Goal: Transaction & Acquisition: Purchase product/service

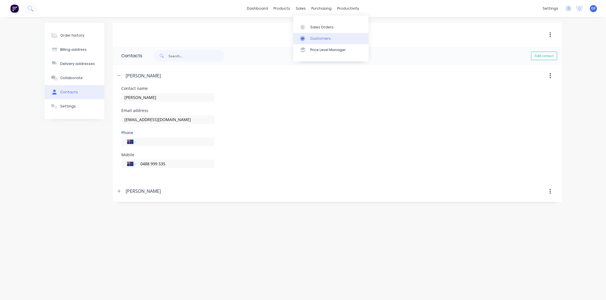
drag, startPoint x: 0, startPoint y: 0, endPoint x: 315, endPoint y: 38, distance: 317.8
click at [315, 38] on div "Customers" at bounding box center [320, 38] width 20 height 5
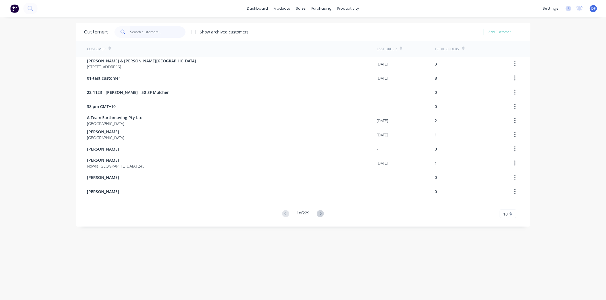
click at [144, 30] on input "text" at bounding box center [157, 31] width 55 height 11
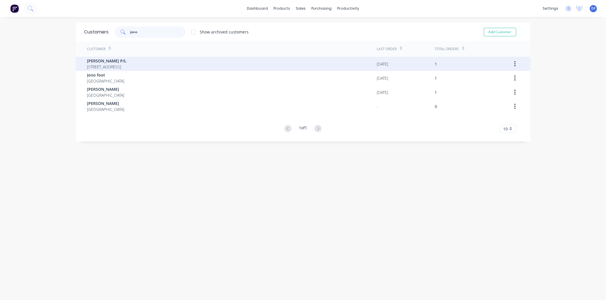
type input "jono"
click at [109, 60] on span "[PERSON_NAME] P/L" at bounding box center [106, 61] width 39 height 6
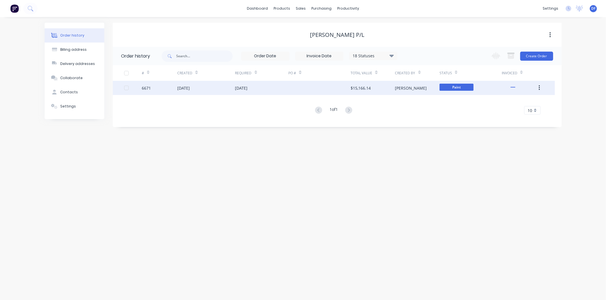
click at [186, 87] on div "[DATE]" at bounding box center [183, 88] width 12 height 6
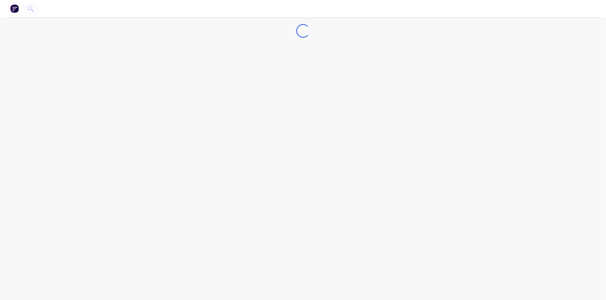
click at [186, 87] on div "Loading..." at bounding box center [303, 150] width 606 height 300
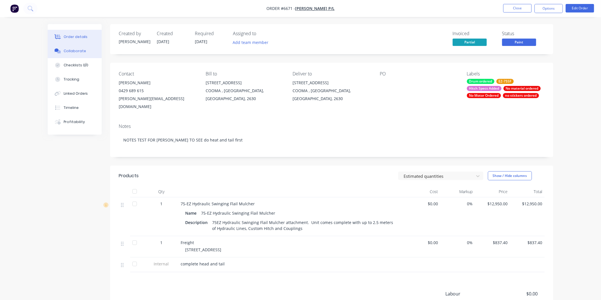
click at [74, 51] on div "Collaborate" at bounding box center [75, 51] width 22 height 5
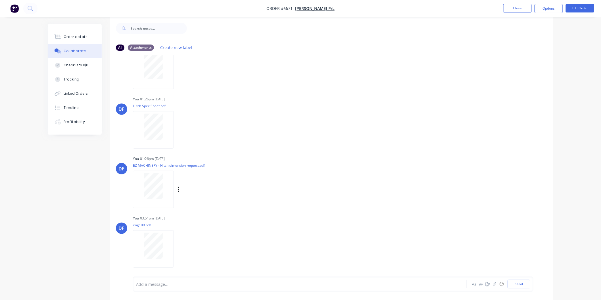
scroll to position [9, 0]
click at [520, 9] on button "Close" at bounding box center [517, 8] width 28 height 9
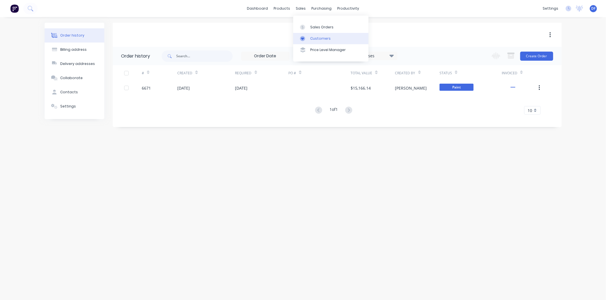
click at [311, 35] on link "Customers" at bounding box center [330, 38] width 75 height 11
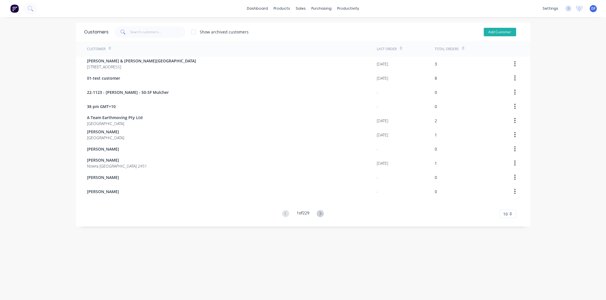
click at [494, 30] on button "Add Customer" at bounding box center [500, 32] width 32 height 9
select select "AU"
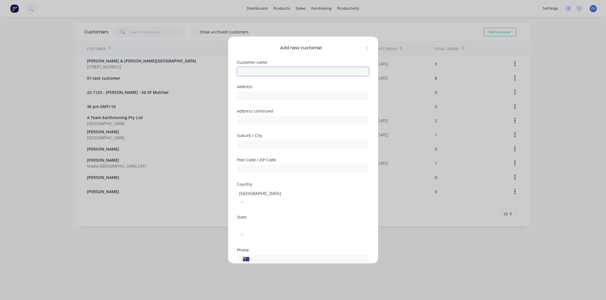
click at [265, 73] on input "text" at bounding box center [303, 71] width 132 height 9
paste input "[PERSON_NAME]"
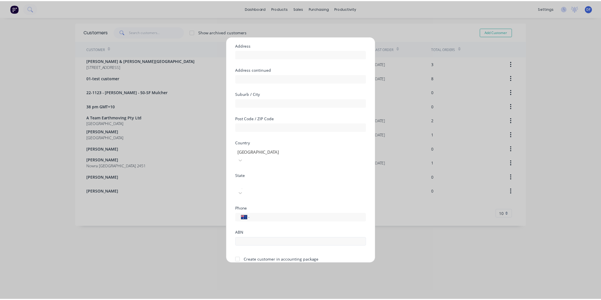
scroll to position [50, 0]
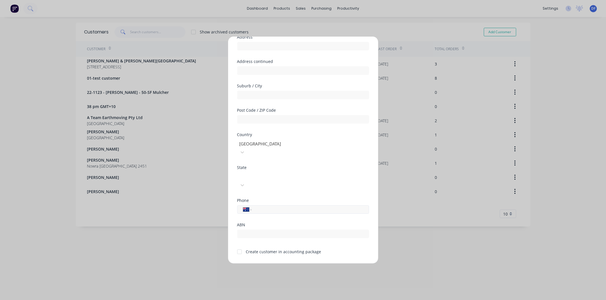
type input "[PERSON_NAME]"
click at [264, 207] on input "tel" at bounding box center [309, 210] width 107 height 7
paste input "0400 186 937"
type input "0400 186 937"
drag, startPoint x: 239, startPoint y: 233, endPoint x: 246, endPoint y: 237, distance: 7.4
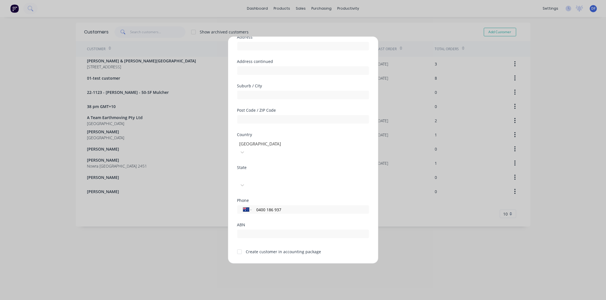
click at [239, 246] on div at bounding box center [239, 251] width 11 height 11
click at [282, 264] on button "Save" at bounding box center [284, 268] width 31 height 9
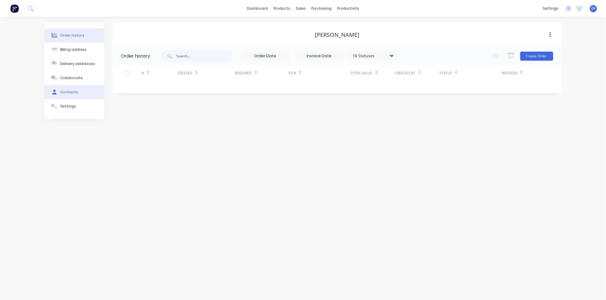
click at [69, 92] on div "Contacts" at bounding box center [69, 92] width 18 height 5
click at [537, 55] on button "Add contact" at bounding box center [544, 56] width 26 height 9
select select "AU"
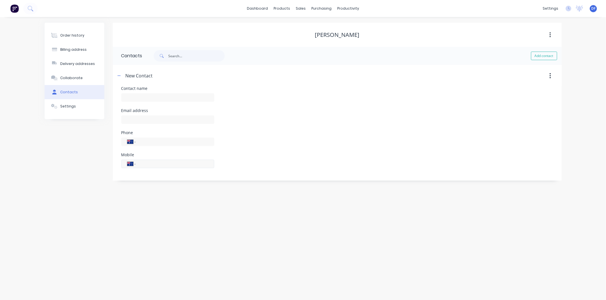
click at [143, 164] on input "tel" at bounding box center [174, 164] width 68 height 7
paste input "0400 186 937"
type input "0400 186 937"
click at [234, 162] on div "Mobile International [GEOGRAPHIC_DATA] [GEOGRAPHIC_DATA] [GEOGRAPHIC_DATA] [GEO…" at bounding box center [337, 164] width 432 height 22
click at [139, 98] on input "text" at bounding box center [167, 97] width 93 height 9
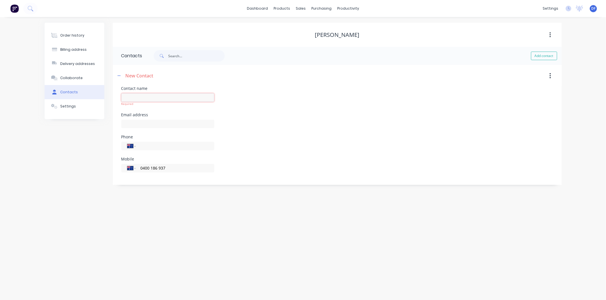
paste input "[PERSON_NAME]"
type input "[PERSON_NAME]"
click at [138, 125] on div at bounding box center [167, 126] width 93 height 17
select select "AU"
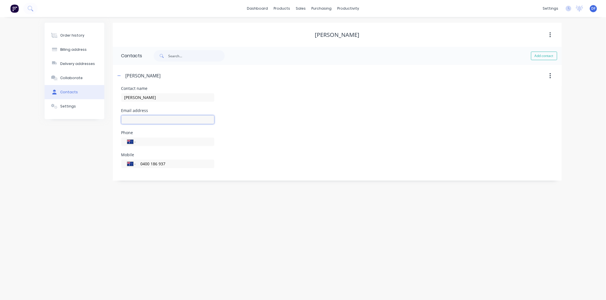
click at [131, 120] on input "text" at bounding box center [167, 120] width 93 height 9
paste input "[EMAIL_ADDRESS][DOMAIN_NAME]"
click at [213, 138] on div "Phone International [GEOGRAPHIC_DATA] [GEOGRAPHIC_DATA] [GEOGRAPHIC_DATA] [GEOG…" at bounding box center [167, 142] width 93 height 22
click at [213, 118] on input "[EMAIL_ADDRESS][DOMAIN_NAME]" at bounding box center [167, 120] width 93 height 9
type input "[EMAIL_ADDRESS][DOMAIN_NAME]"
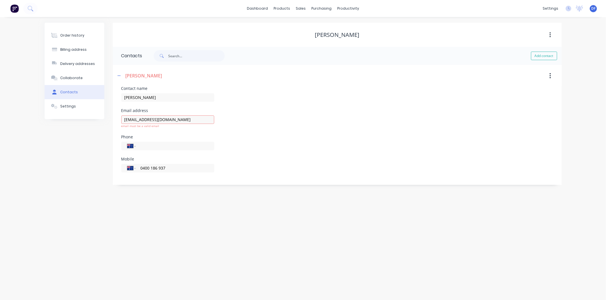
click at [227, 124] on div "Email address [EMAIL_ADDRESS][DOMAIN_NAME] email must be a valid email" at bounding box center [337, 122] width 432 height 26
click at [72, 35] on div "Order history" at bounding box center [72, 35] width 24 height 5
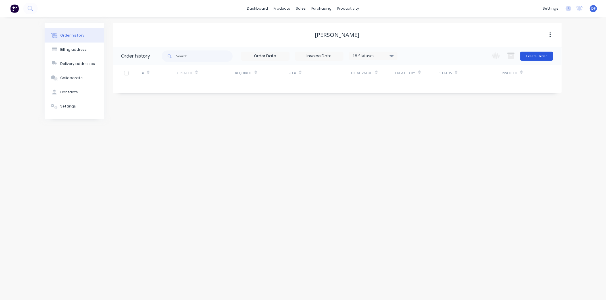
click at [532, 56] on button "Create Order" at bounding box center [536, 56] width 33 height 9
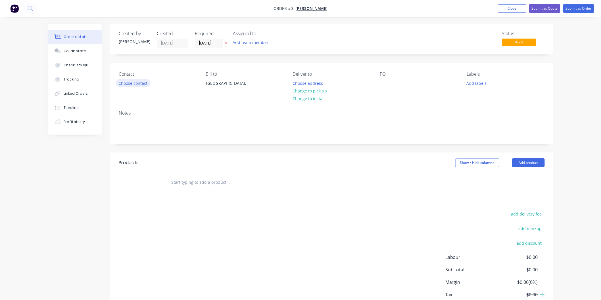
click at [126, 83] on button "Choose contact" at bounding box center [133, 83] width 35 height 8
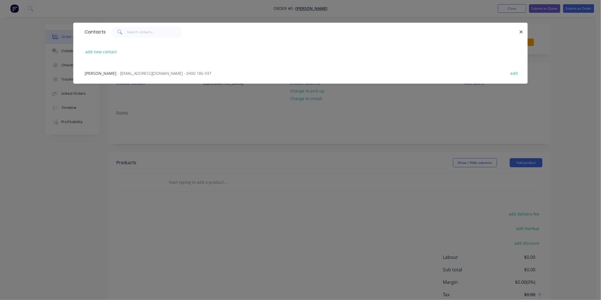
click at [149, 72] on span "- [EMAIL_ADDRESS][DOMAIN_NAME] - 0400 186 937" at bounding box center [165, 73] width 94 height 5
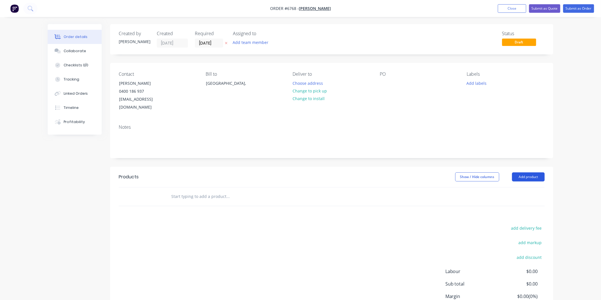
click at [526, 173] on button "Add product" at bounding box center [528, 177] width 33 height 9
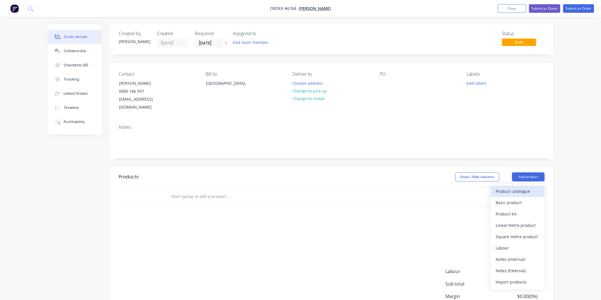
click at [515, 187] on div "Product catalogue" at bounding box center [518, 191] width 44 height 8
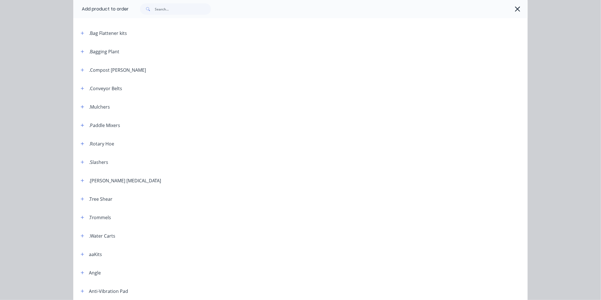
scroll to position [95, 0]
click at [81, 160] on icon "button" at bounding box center [82, 162] width 3 height 4
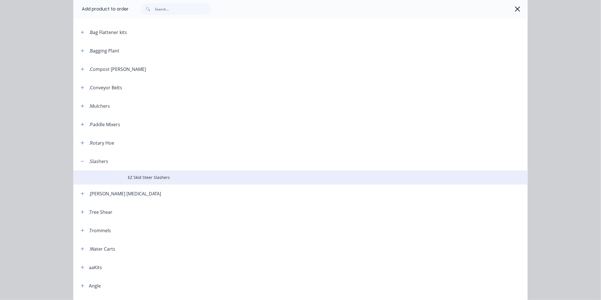
click at [141, 177] on span "EZ Skid Steer Slashers" at bounding box center [288, 178] width 320 height 6
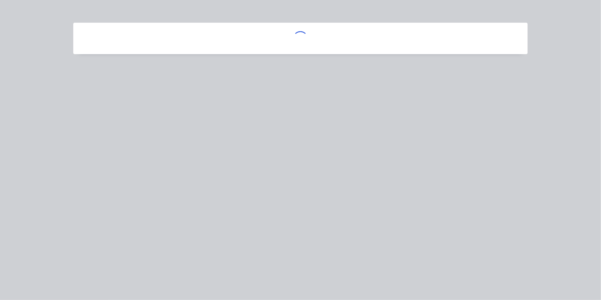
scroll to position [0, 0]
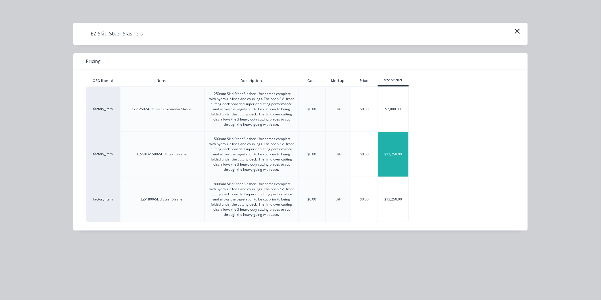
click at [393, 154] on div "$11,250.00" at bounding box center [393, 154] width 30 height 45
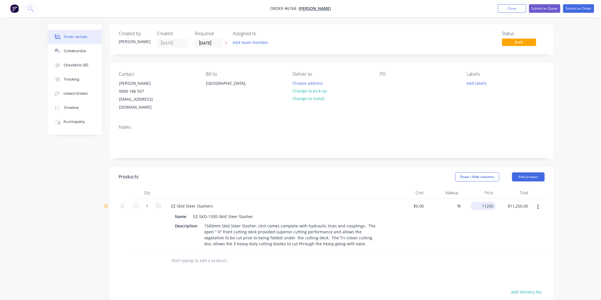
click at [482, 202] on input "11250" at bounding box center [484, 206] width 23 height 8
click at [482, 202] on input "12250" at bounding box center [489, 206] width 14 height 8
type input "$12,250.00"
click at [481, 217] on div "$12,250.00 12250" at bounding box center [478, 225] width 35 height 53
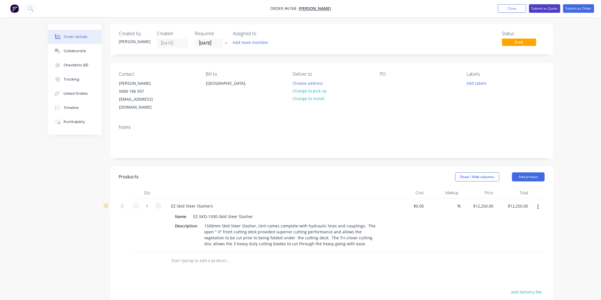
click at [544, 7] on button "Submit as Quote" at bounding box center [544, 8] width 31 height 9
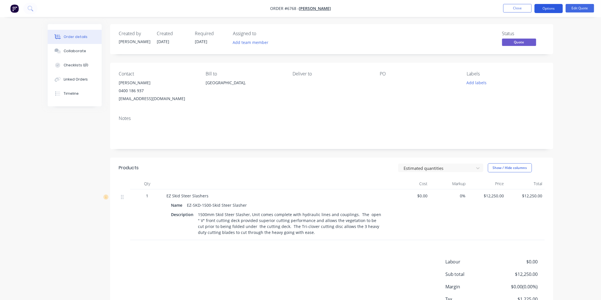
click at [549, 7] on button "Options" at bounding box center [548, 8] width 28 height 9
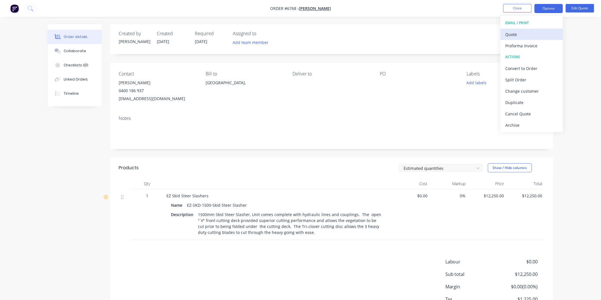
click at [512, 33] on div "Quote" at bounding box center [531, 34] width 52 height 8
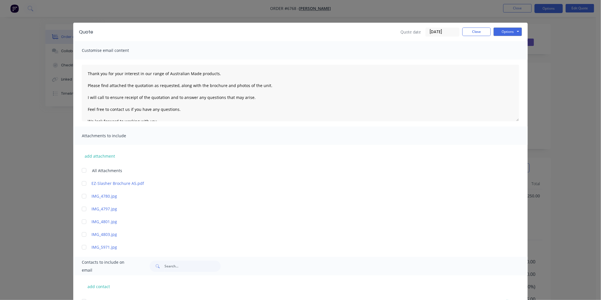
click at [80, 169] on div at bounding box center [83, 170] width 11 height 11
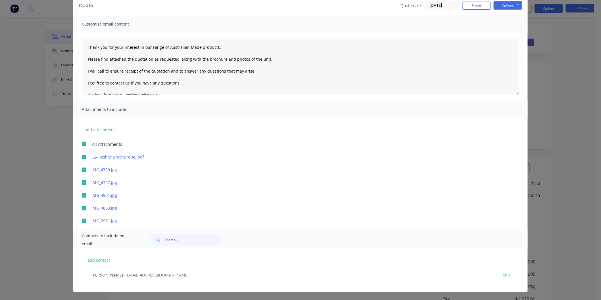
click at [81, 275] on div at bounding box center [83, 275] width 11 height 11
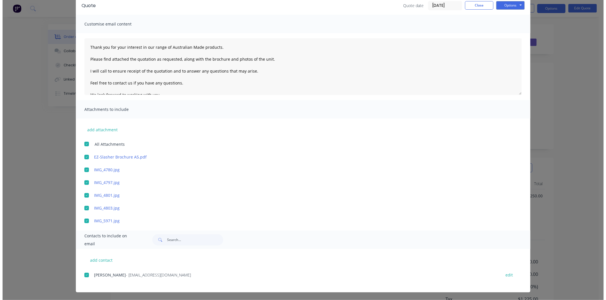
scroll to position [0, 0]
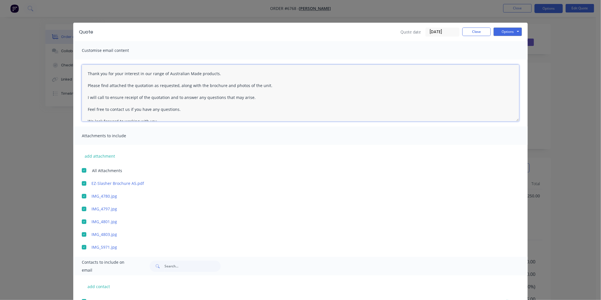
click at [83, 70] on textarea "Thank you for your interest in our range of Australian Made products. Please fi…" at bounding box center [300, 93] width 437 height 57
type textarea "[PERSON_NAME] Thank you for your interest in our range of Australian Made produ…"
click at [507, 33] on button "Options" at bounding box center [507, 32] width 28 height 9
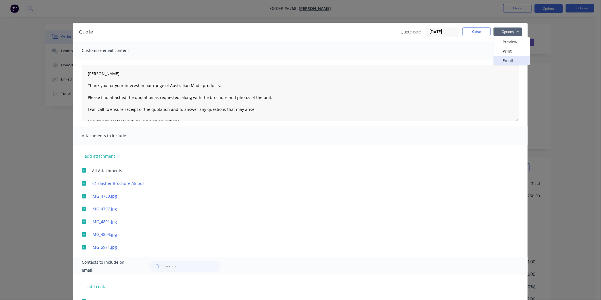
click at [503, 58] on button "Email" at bounding box center [511, 60] width 36 height 9
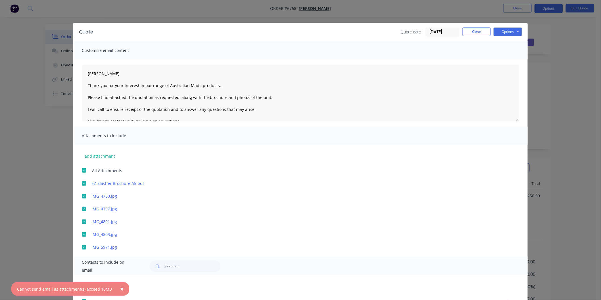
click at [80, 235] on div at bounding box center [83, 234] width 11 height 11
click at [80, 245] on div at bounding box center [83, 247] width 11 height 11
click at [501, 32] on button "Options" at bounding box center [507, 32] width 28 height 9
click at [501, 58] on button "Email" at bounding box center [511, 60] width 36 height 9
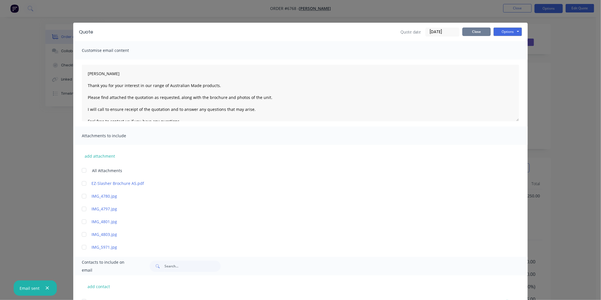
click at [478, 30] on button "Close" at bounding box center [476, 32] width 28 height 9
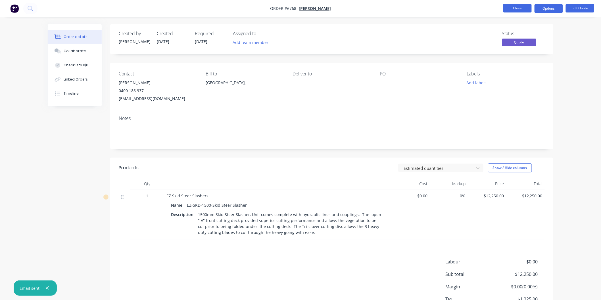
click at [514, 9] on button "Close" at bounding box center [517, 8] width 28 height 9
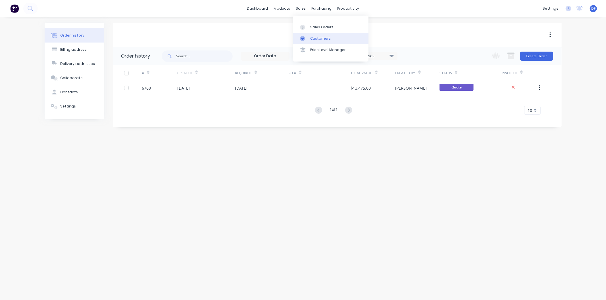
click at [323, 38] on div "Customers" at bounding box center [320, 38] width 20 height 5
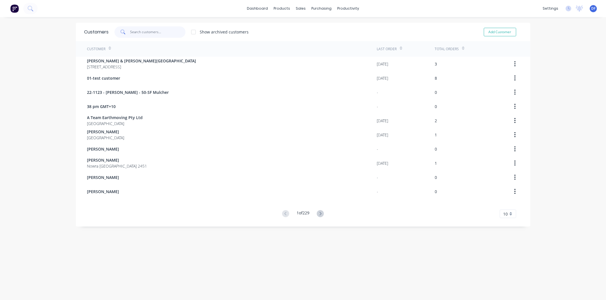
click at [151, 33] on input "text" at bounding box center [157, 31] width 55 height 11
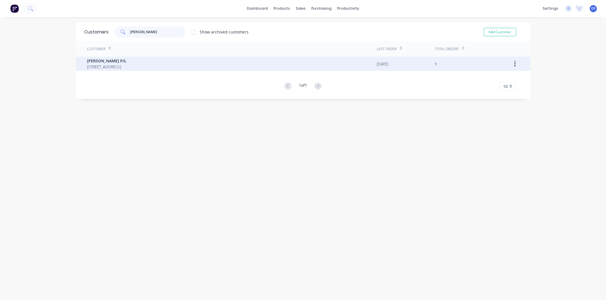
type input "[PERSON_NAME]"
click at [115, 62] on span "[PERSON_NAME] P/L" at bounding box center [106, 61] width 39 height 6
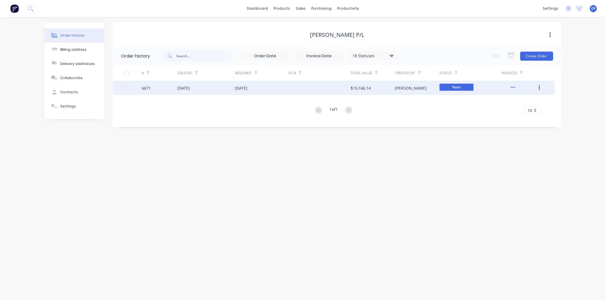
click at [201, 90] on div "[DATE]" at bounding box center [206, 88] width 58 height 14
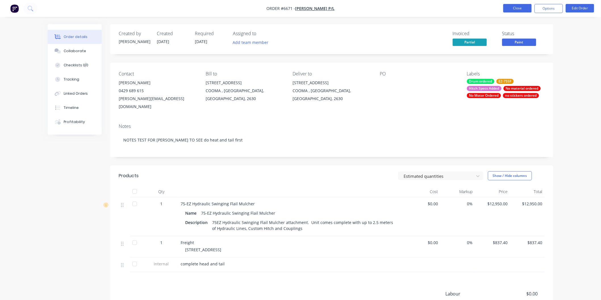
click at [515, 7] on button "Close" at bounding box center [517, 8] width 28 height 9
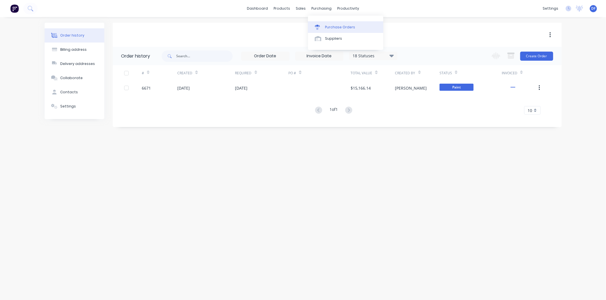
click at [332, 26] on div "Purchase Orders" at bounding box center [340, 27] width 30 height 5
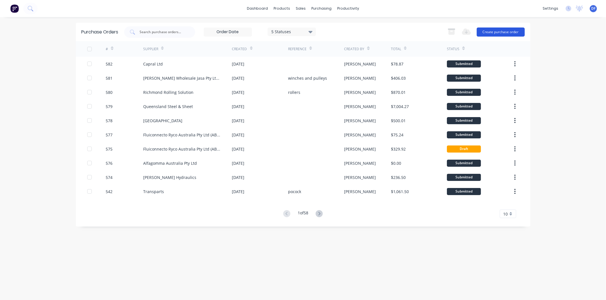
click at [496, 32] on button "Create purchase order" at bounding box center [500, 32] width 48 height 9
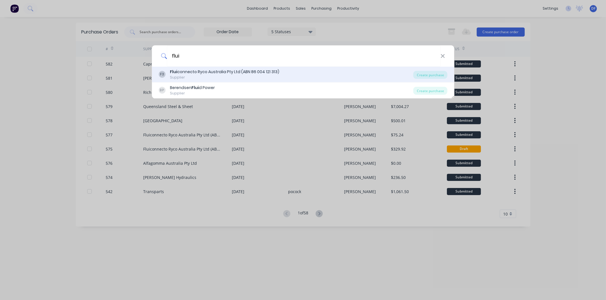
type input "flui"
click at [208, 74] on div "Flui connecto Ryco Australia Pty Ltd (ABN 86 004 121 313)" at bounding box center [224, 72] width 109 height 6
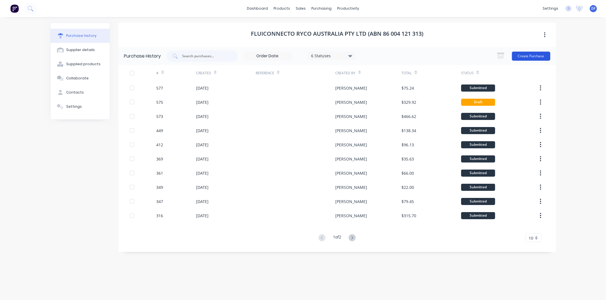
click at [520, 53] on button "Create Purchase" at bounding box center [531, 56] width 38 height 9
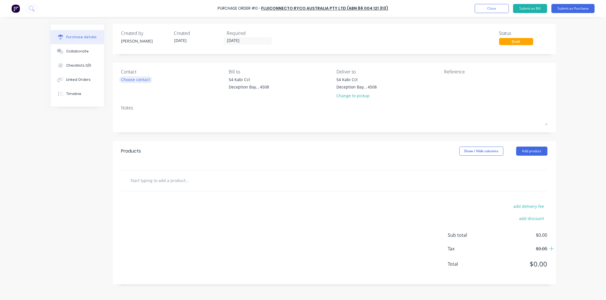
click at [130, 81] on div "Choose contact" at bounding box center [135, 80] width 29 height 6
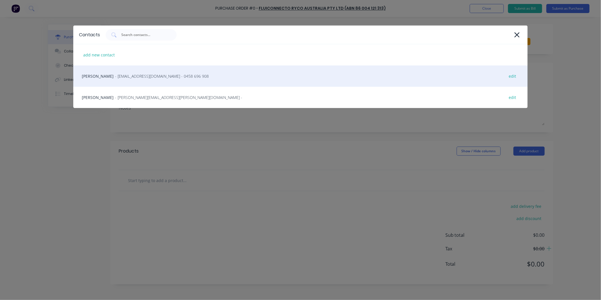
click at [129, 78] on span "- [EMAIL_ADDRESS][DOMAIN_NAME] - 0458 696 908" at bounding box center [162, 76] width 94 height 6
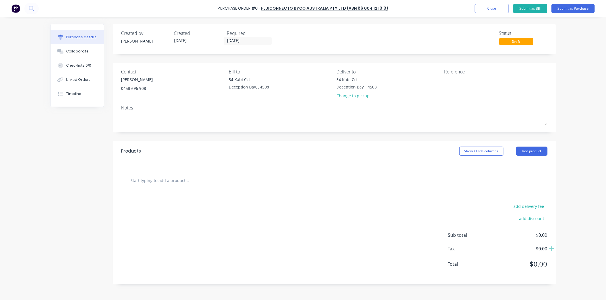
click at [168, 181] on input "text" at bounding box center [187, 180] width 114 height 11
paste input "S46-1216"
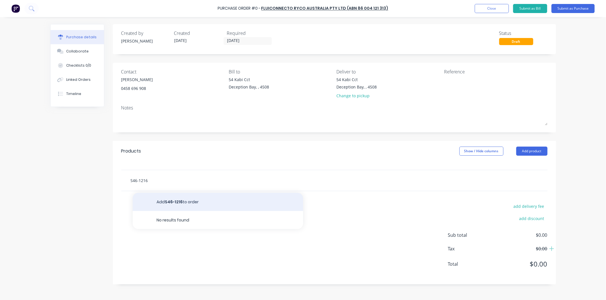
type input "S46-1216"
click at [168, 202] on button "Add S46-1216 to order" at bounding box center [218, 202] width 170 height 18
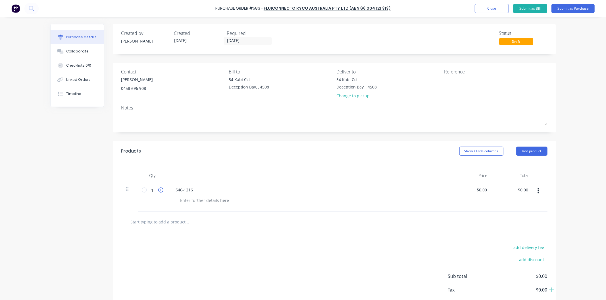
click at [158, 190] on icon at bounding box center [160, 190] width 5 height 5
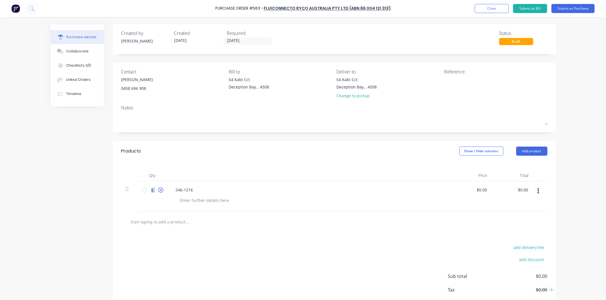
click at [158, 190] on icon at bounding box center [160, 190] width 5 height 5
type input "8"
click at [480, 191] on input "0.00" at bounding box center [481, 190] width 13 height 8
drag, startPoint x: 484, startPoint y: 189, endPoint x: 471, endPoint y: 191, distance: 12.6
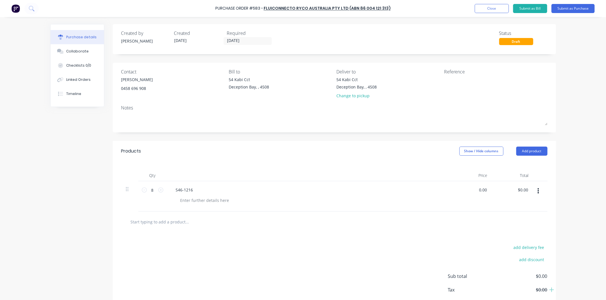
click at [471, 191] on div "0.00 0.00" at bounding box center [471, 196] width 41 height 30
drag, startPoint x: 486, startPoint y: 189, endPoint x: 481, endPoint y: 189, distance: 4.8
click at [481, 189] on div "$0.00 $0.00" at bounding box center [482, 190] width 15 height 8
drag, startPoint x: 484, startPoint y: 189, endPoint x: 470, endPoint y: 191, distance: 13.8
click at [470, 191] on div "0.00 0.00" at bounding box center [471, 196] width 41 height 30
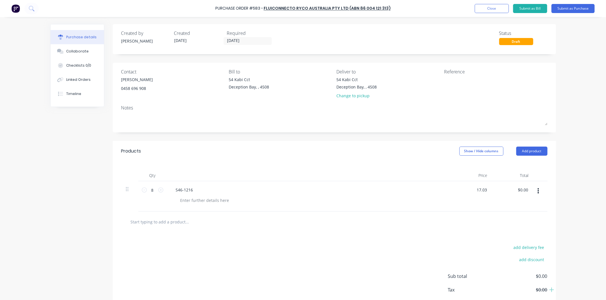
click at [427, 197] on div at bounding box center [311, 200] width 270 height 8
type input "$17.03"
type input "$136.24"
click at [183, 221] on input "text" at bounding box center [187, 221] width 114 height 11
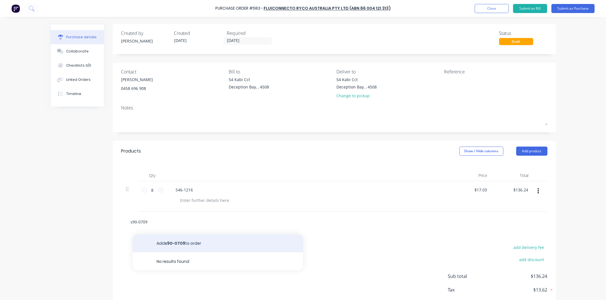
type input "s90-0709"
click at [177, 244] on button "Add s90-0709 to order" at bounding box center [218, 244] width 170 height 18
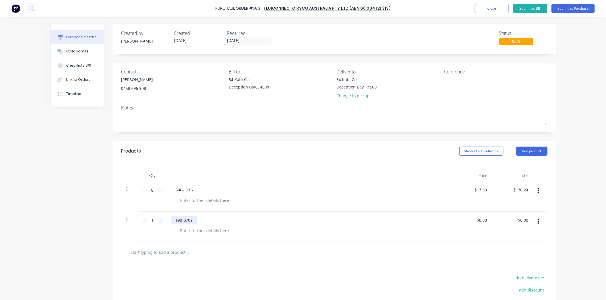
click at [175, 221] on div "s90-0709" at bounding box center [184, 220] width 26 height 8
drag, startPoint x: 484, startPoint y: 220, endPoint x: 474, endPoint y: 220, distance: 9.4
click at [475, 220] on div "$0.00 $0.00" at bounding box center [482, 220] width 15 height 8
click at [482, 222] on input "0.00" at bounding box center [482, 220] width 11 height 8
drag, startPoint x: 485, startPoint y: 221, endPoint x: 478, endPoint y: 219, distance: 7.0
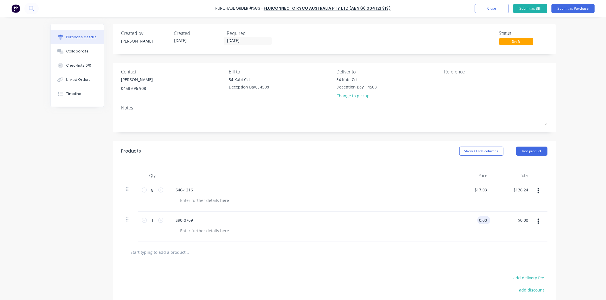
click at [477, 221] on input "0.00" at bounding box center [482, 220] width 11 height 8
type input "$3.95"
click at [439, 243] on div at bounding box center [334, 252] width 426 height 21
click at [158, 220] on icon at bounding box center [160, 220] width 5 height 5
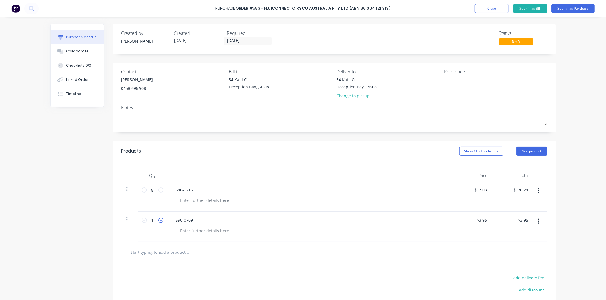
type input "2"
type input "$7.90"
click at [158, 220] on icon at bounding box center [160, 220] width 5 height 5
type input "3"
type input "$11.85"
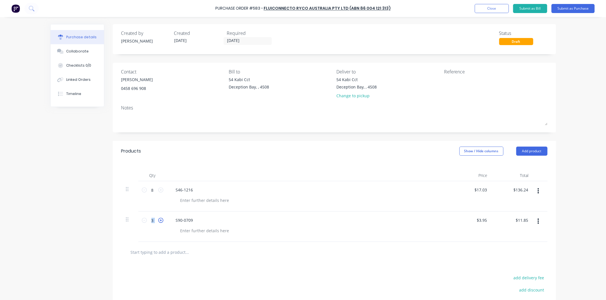
click at [158, 220] on icon at bounding box center [160, 220] width 5 height 5
type input "4"
type input "$15.80"
click at [158, 220] on icon at bounding box center [160, 220] width 5 height 5
type input "5"
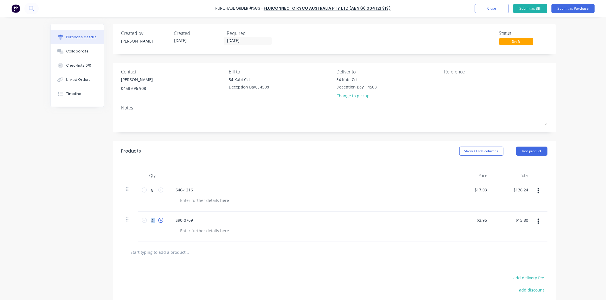
type input "$19.75"
click at [158, 220] on icon at bounding box center [160, 220] width 5 height 5
type input "6"
type input "$23.70"
click at [158, 220] on icon at bounding box center [160, 220] width 5 height 5
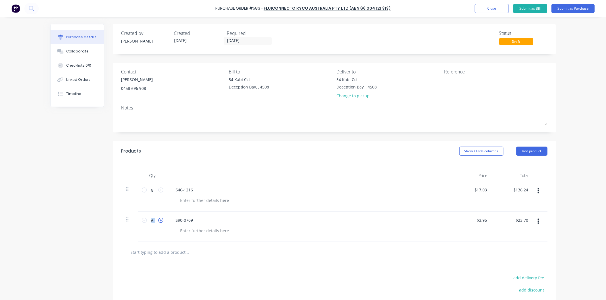
type input "7"
type input "$27.65"
click at [158, 220] on icon at bounding box center [160, 220] width 5 height 5
type input "8"
type input "$31.60"
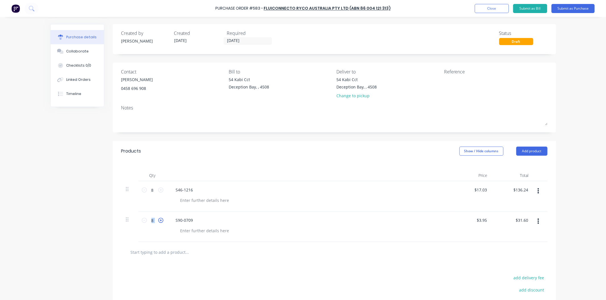
click at [158, 220] on icon at bounding box center [160, 220] width 5 height 5
type input "9"
type input "$35.55"
click at [158, 220] on icon at bounding box center [160, 220] width 5 height 5
type input "10"
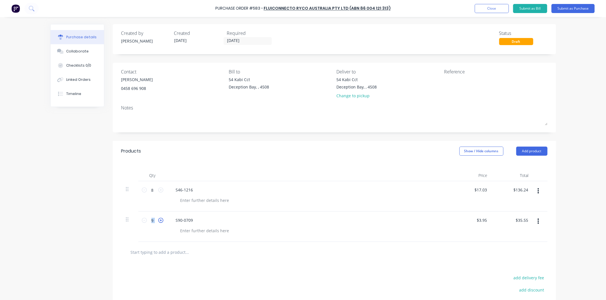
type input "$39.50"
click at [158, 220] on icon at bounding box center [160, 220] width 5 height 5
type input "11"
type input "$43.45"
click at [158, 220] on icon at bounding box center [160, 220] width 5 height 5
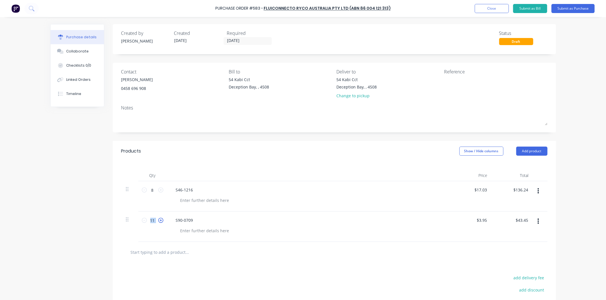
type input "12"
type input "$47.40"
click at [158, 220] on icon at bounding box center [160, 220] width 5 height 5
type input "13"
type input "$51.35"
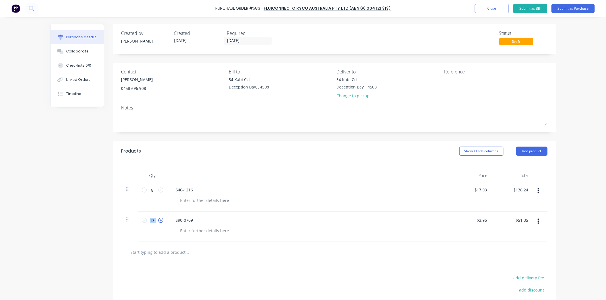
click at [158, 220] on icon at bounding box center [160, 220] width 5 height 5
type input "14"
type input "$55.30"
click at [158, 221] on icon at bounding box center [160, 220] width 5 height 5
type input "15"
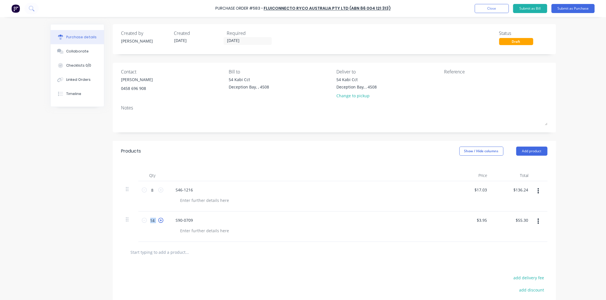
type input "$59.25"
click at [158, 221] on icon at bounding box center [160, 220] width 5 height 5
type input "16"
type input "$63.20"
click at [143, 221] on icon at bounding box center [144, 220] width 5 height 5
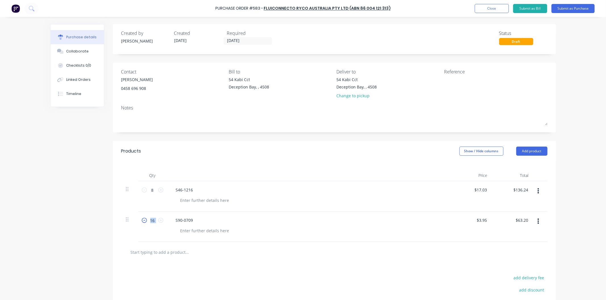
type input "15"
type input "$59.25"
click at [240, 229] on div at bounding box center [311, 231] width 270 height 8
click at [264, 226] on div "S90-0709" at bounding box center [309, 227] width 284 height 30
click at [575, 8] on button "Submit as Purchase" at bounding box center [572, 8] width 43 height 9
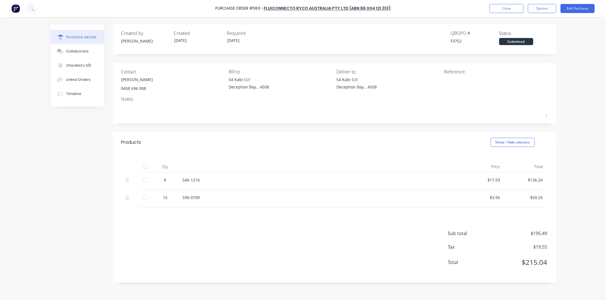
click at [541, 3] on div "Purchase Order #583 - Fluiconnecto Ryco Australia Pty Ltd (ABN 86 004 121 313) …" at bounding box center [303, 8] width 606 height 17
click at [538, 7] on button "Options" at bounding box center [542, 8] width 28 height 9
click at [522, 23] on div "Print / Email" at bounding box center [529, 23] width 44 height 8
click at [521, 32] on div "With pricing" at bounding box center [529, 34] width 44 height 8
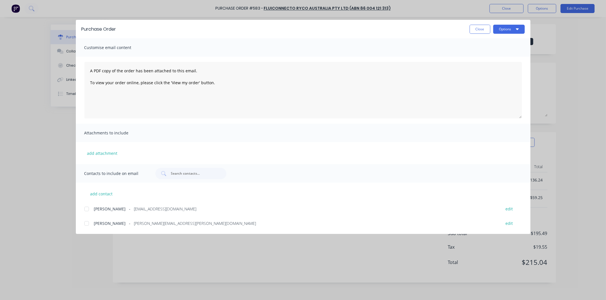
click at [85, 209] on div at bounding box center [86, 209] width 11 height 11
click at [501, 27] on button "Options" at bounding box center [509, 29] width 32 height 9
click at [484, 64] on div "Email" at bounding box center [498, 66] width 44 height 8
click at [476, 29] on button "Close" at bounding box center [479, 29] width 21 height 9
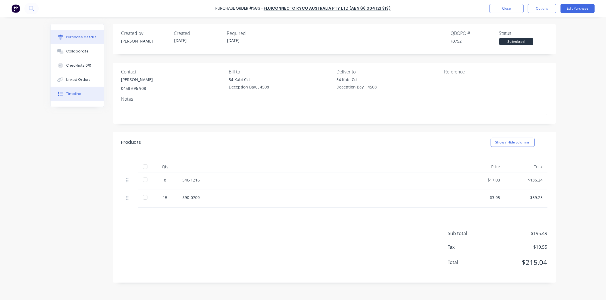
click at [75, 96] on div "Timeline" at bounding box center [73, 93] width 15 height 5
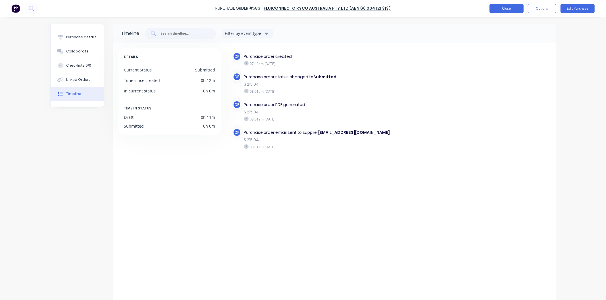
click at [500, 4] on button "Close" at bounding box center [506, 8] width 34 height 9
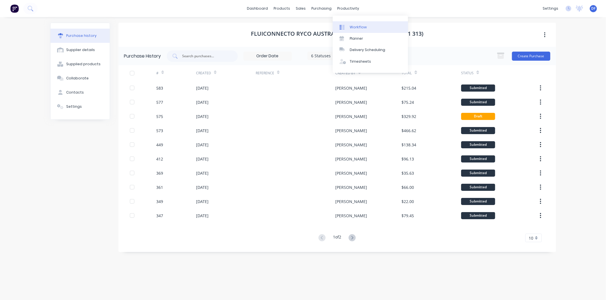
click at [355, 25] on div "Workflow" at bounding box center [358, 27] width 17 height 5
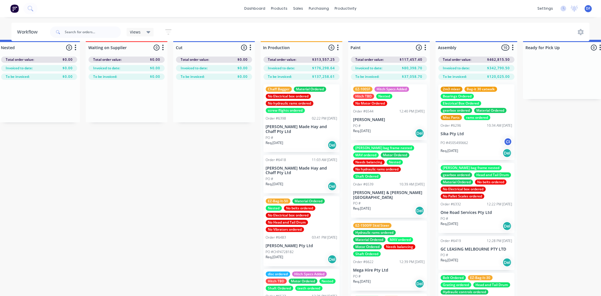
scroll to position [0, 189]
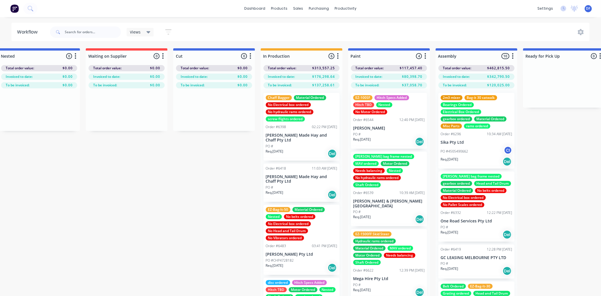
click at [380, 131] on div "EZ-100SF Hitch Specs Added Hitch TBD Nested No Motor Ordered Order #6544 12:40 …" at bounding box center [389, 121] width 76 height 56
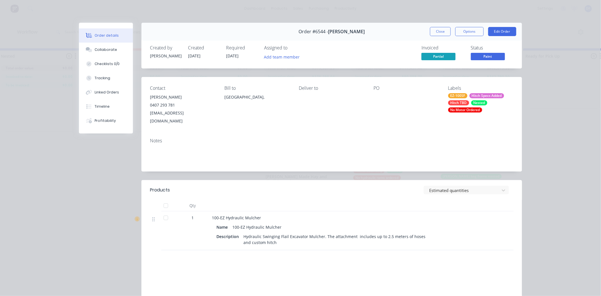
click at [466, 110] on div "No Motor Ordered" at bounding box center [465, 109] width 34 height 5
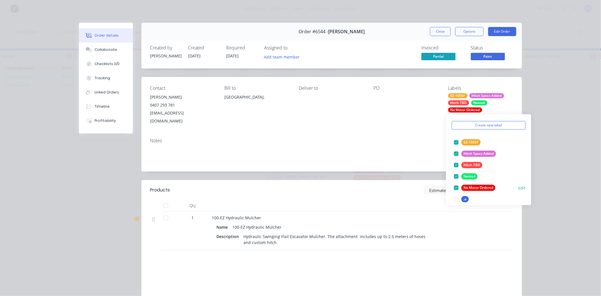
scroll to position [63, 0]
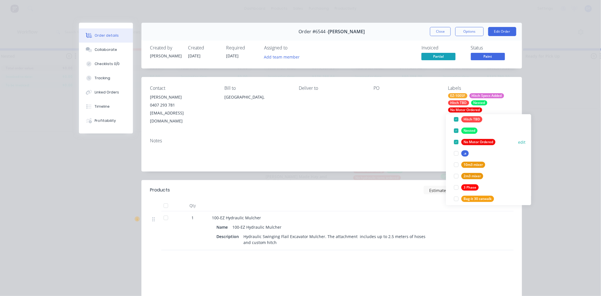
click at [455, 141] on div at bounding box center [456, 141] width 11 height 11
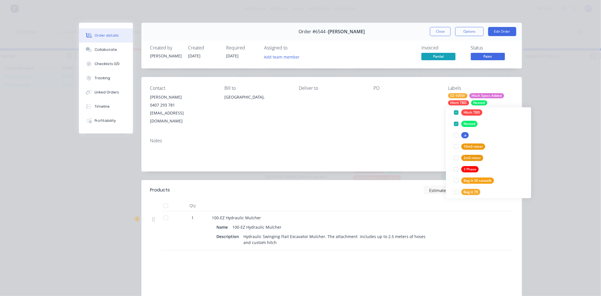
click at [412, 138] on div "Notes" at bounding box center [331, 140] width 363 height 5
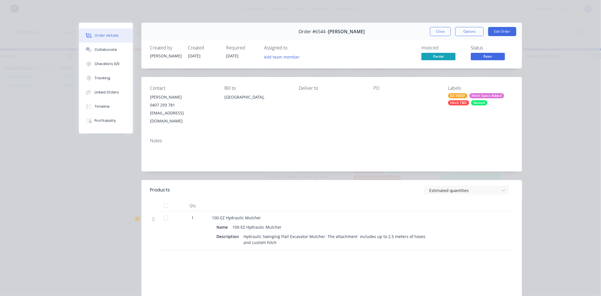
click at [454, 102] on div "Hitch TBD" at bounding box center [458, 102] width 21 height 5
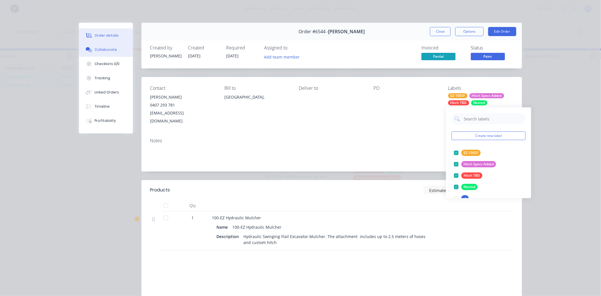
click at [98, 49] on div "Collaborate" at bounding box center [106, 49] width 22 height 5
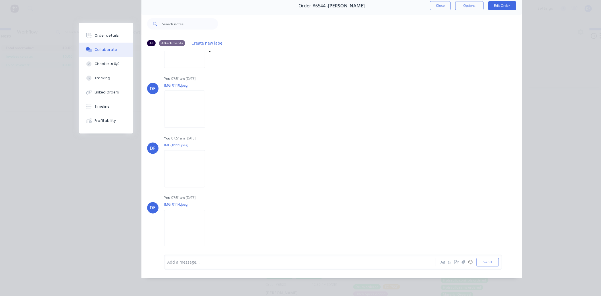
scroll to position [237, 0]
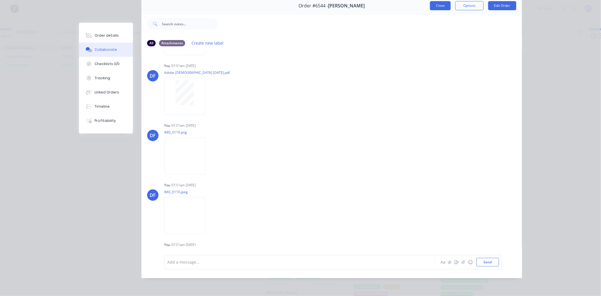
click at [441, 1] on button "Close" at bounding box center [440, 5] width 21 height 9
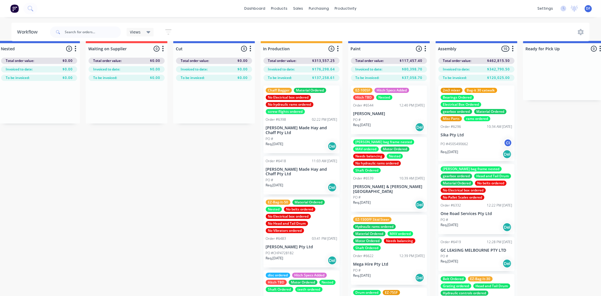
scroll to position [0, 189]
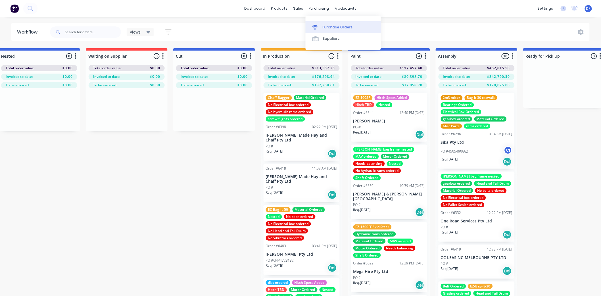
click at [327, 24] on link "Purchase Orders" at bounding box center [343, 26] width 75 height 11
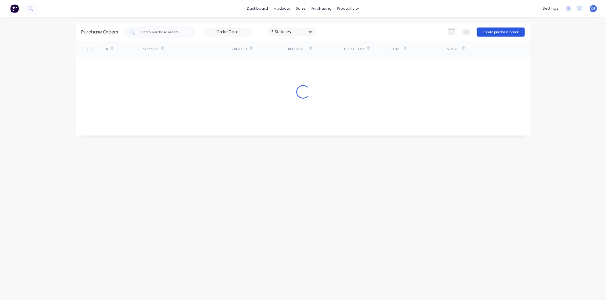
click at [505, 34] on button "Create purchase order" at bounding box center [500, 32] width 48 height 9
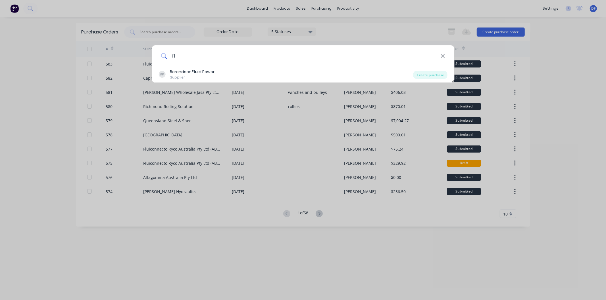
type input "f"
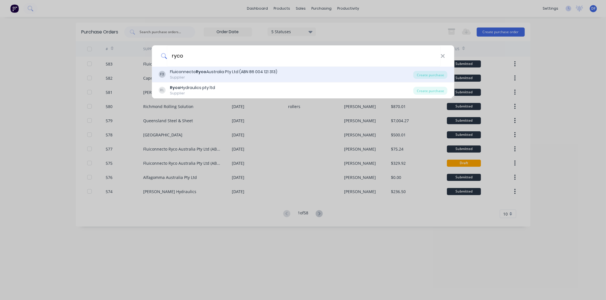
type input "ryco"
click at [203, 69] on b "Ryco" at bounding box center [201, 72] width 11 height 6
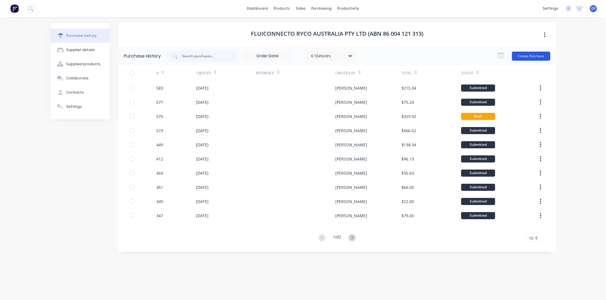
click at [534, 58] on button "Create Purchase" at bounding box center [531, 56] width 38 height 9
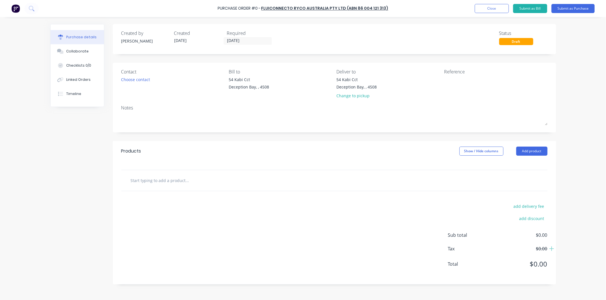
click at [164, 181] on input "text" at bounding box center [187, 180] width 114 height 11
type input "s"
click at [144, 179] on input "S77-12-16" at bounding box center [187, 180] width 114 height 11
click at [145, 180] on input "S77-12-16" at bounding box center [187, 180] width 114 height 11
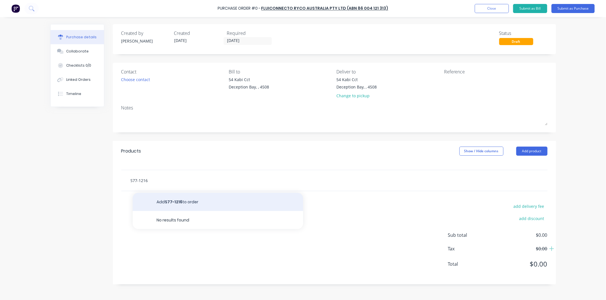
type input "S77-1216"
click at [173, 202] on button "Add S77-1216 to order" at bounding box center [218, 202] width 170 height 18
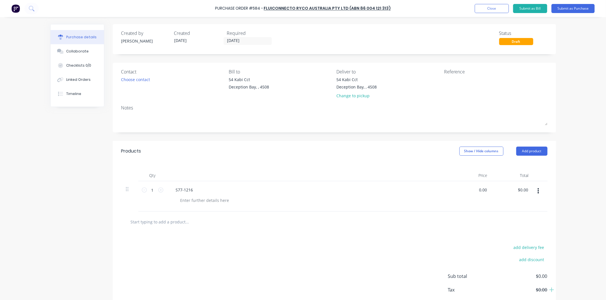
drag, startPoint x: 485, startPoint y: 189, endPoint x: 474, endPoint y: 189, distance: 10.8
click at [474, 189] on div "0.00 0.00" at bounding box center [471, 196] width 41 height 30
type input "$29.04"
click at [446, 197] on div "S77-1216" at bounding box center [309, 196] width 284 height 30
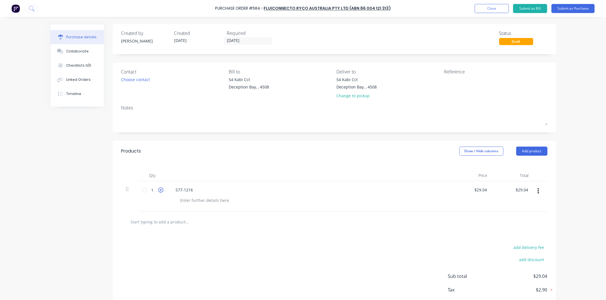
click at [158, 190] on icon at bounding box center [160, 190] width 5 height 5
type input "2"
type input "$58.08"
click at [158, 190] on icon at bounding box center [160, 190] width 5 height 5
type input "3"
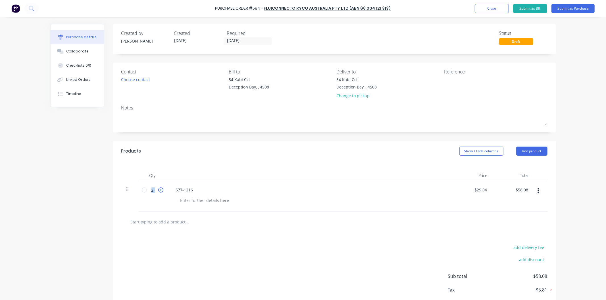
type input "$87.12"
click at [158, 190] on icon at bounding box center [160, 190] width 5 height 5
type input "4"
type input "$116.16"
click at [158, 190] on icon at bounding box center [160, 190] width 5 height 5
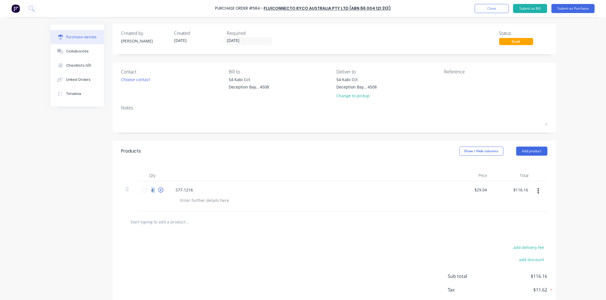
type input "5"
type input "$145.20"
click at [158, 190] on icon at bounding box center [160, 190] width 5 height 5
type input "6"
type input "$174.24"
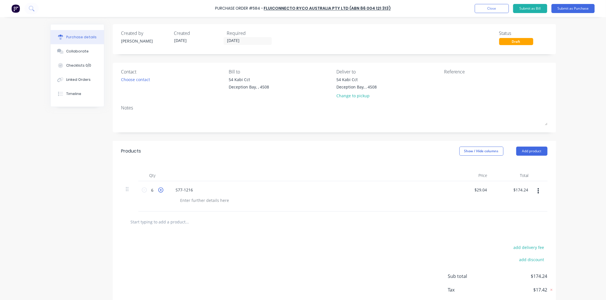
click at [158, 190] on icon at bounding box center [160, 190] width 5 height 5
type input "7"
type input "$203.28"
click at [158, 189] on icon at bounding box center [160, 190] width 5 height 5
type input "8"
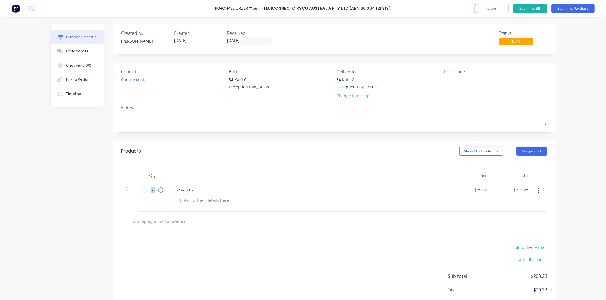
type input "$232.32"
click at [158, 189] on icon at bounding box center [160, 190] width 5 height 5
type input "9"
type input "$261.36"
click at [142, 191] on icon at bounding box center [144, 190] width 5 height 5
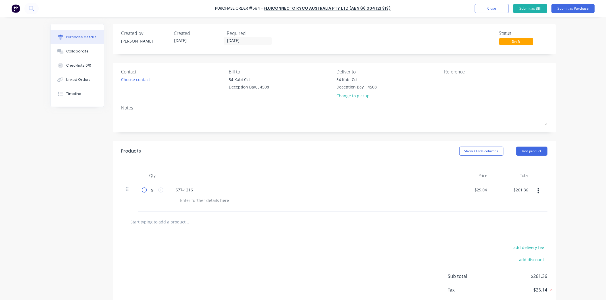
type input "8"
type input "$232.32"
click at [311, 208] on div "S77-1216" at bounding box center [309, 196] width 284 height 30
click at [567, 8] on button "Submit as Purchase" at bounding box center [572, 8] width 43 height 9
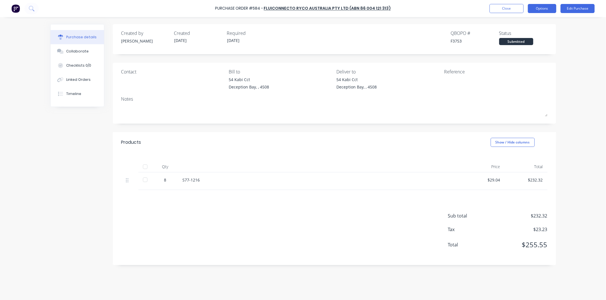
click at [537, 7] on button "Options" at bounding box center [542, 8] width 28 height 9
click at [521, 22] on div "Print / Email" at bounding box center [529, 23] width 44 height 8
click at [520, 31] on div "With pricing" at bounding box center [529, 34] width 44 height 8
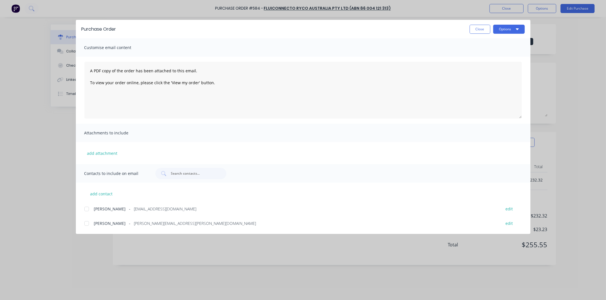
click at [87, 207] on div at bounding box center [86, 209] width 11 height 11
click at [504, 28] on button "Options" at bounding box center [509, 29] width 32 height 9
click at [478, 66] on div "Email" at bounding box center [498, 66] width 44 height 8
click at [478, 29] on button "Close" at bounding box center [479, 29] width 21 height 9
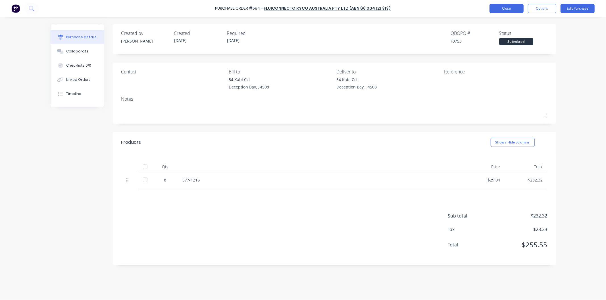
click at [506, 7] on button "Close" at bounding box center [506, 8] width 34 height 9
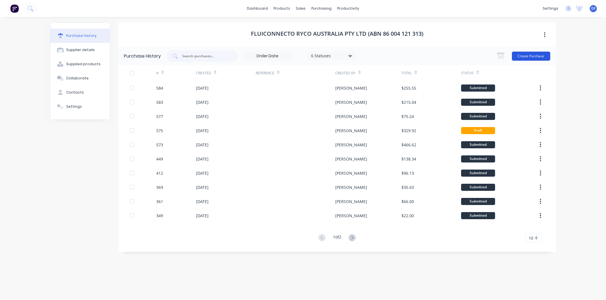
click at [532, 55] on button "Create Purchase" at bounding box center [531, 56] width 38 height 9
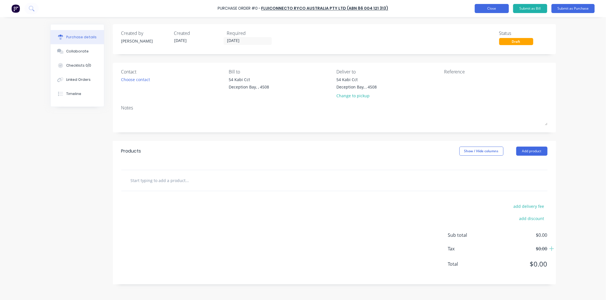
click at [485, 7] on button "Close" at bounding box center [491, 8] width 34 height 9
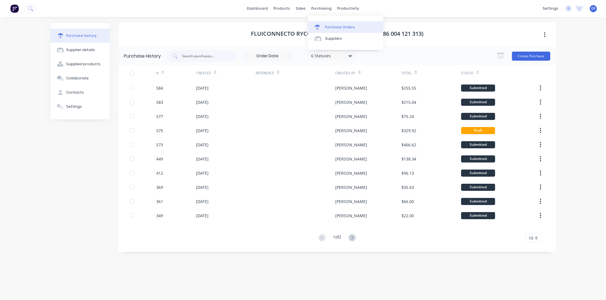
click at [335, 25] on div "Purchase Orders" at bounding box center [340, 27] width 30 height 5
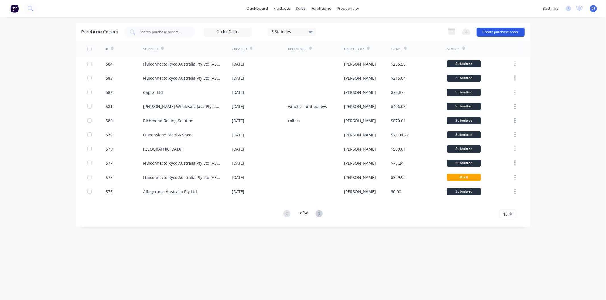
click at [495, 32] on button "Create purchase order" at bounding box center [500, 32] width 48 height 9
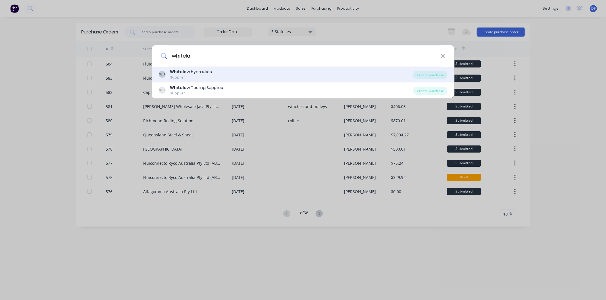
type input "whitela"
click at [196, 70] on div "Whitela w Hydraulics" at bounding box center [191, 72] width 42 height 6
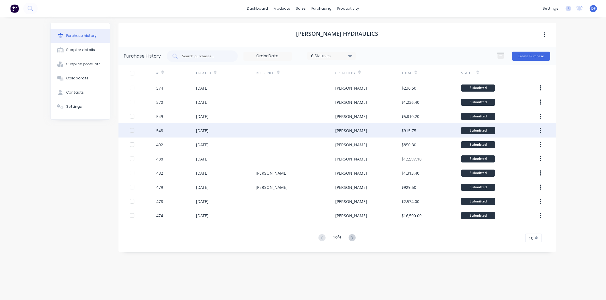
click at [228, 130] on div "[DATE]" at bounding box center [226, 131] width 60 height 14
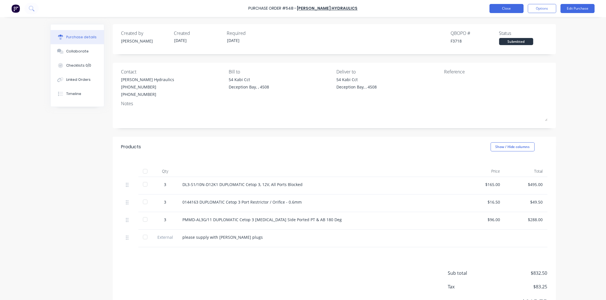
click at [503, 6] on button "Close" at bounding box center [506, 8] width 34 height 9
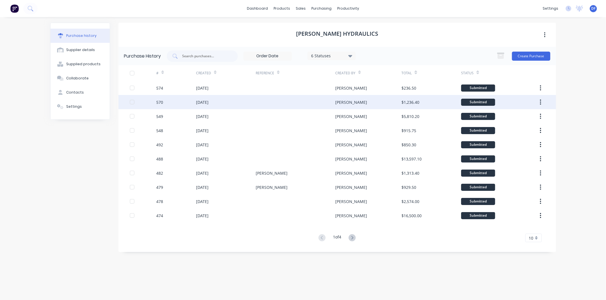
click at [340, 101] on div "[PERSON_NAME]" at bounding box center [351, 102] width 32 height 6
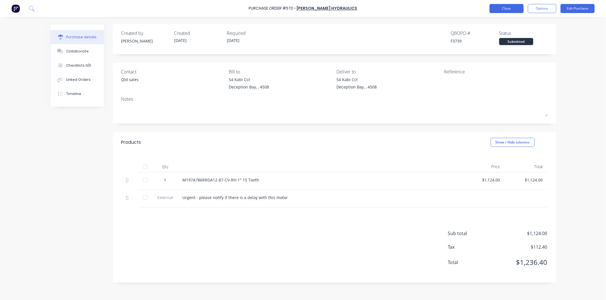
click at [507, 9] on button "Close" at bounding box center [506, 8] width 34 height 9
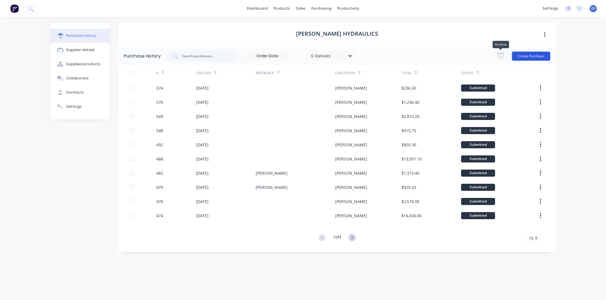
click at [521, 54] on button "Create Purchase" at bounding box center [531, 56] width 38 height 9
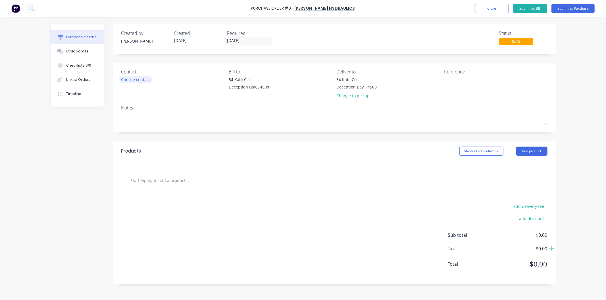
click at [140, 80] on div "Choose contact" at bounding box center [135, 80] width 29 height 6
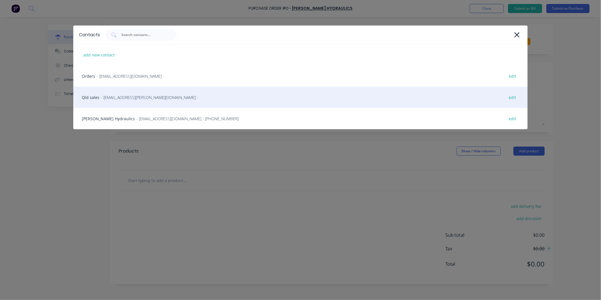
click at [123, 96] on span "- [EMAIL_ADDRESS][PERSON_NAME][DOMAIN_NAME] -" at bounding box center [149, 98] width 97 height 6
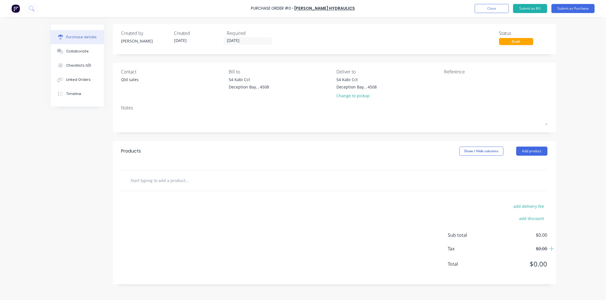
click at [179, 183] on input "text" at bounding box center [187, 180] width 114 height 11
paste input "M124A885UQDA12-54-CV-RH B 2 Bolt 7/8" 13th"
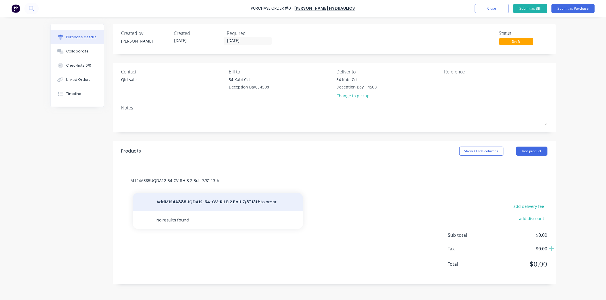
type input "M124A885UQDA12-54-CV-RH B 2 Bolt 7/8" 13th"
click at [214, 202] on button "Add M124A885UQDA12-54-CV-RH B 2 Bolt 7/8" 13th to order" at bounding box center [218, 202] width 170 height 18
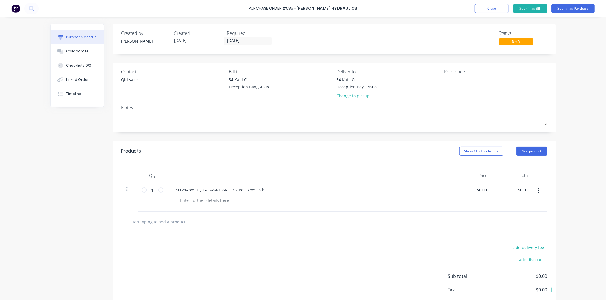
click at [488, 186] on div "$0.00 $0.00" at bounding box center [471, 196] width 41 height 30
click at [483, 189] on input "0.00" at bounding box center [482, 190] width 11 height 8
drag, startPoint x: 487, startPoint y: 189, endPoint x: 474, endPoint y: 191, distance: 13.2
click at [475, 191] on div "$0.00 $0.00" at bounding box center [482, 190] width 15 height 8
click at [230, 198] on div at bounding box center [311, 200] width 270 height 8
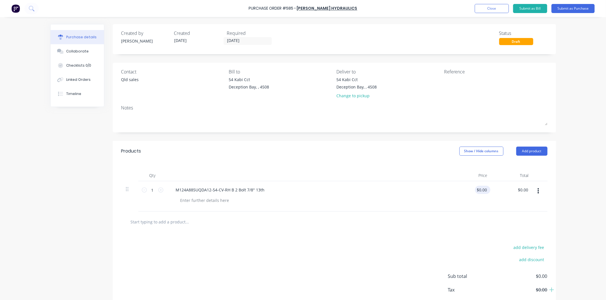
drag, startPoint x: 485, startPoint y: 188, endPoint x: 473, endPoint y: 190, distance: 12.4
click at [475, 190] on div "$0.00 $0.00" at bounding box center [481, 190] width 13 height 8
click at [437, 209] on div "M124A885UQDA12-54-CV-RH B 2 Bolt 7/8" 13th" at bounding box center [309, 196] width 284 height 30
drag, startPoint x: 487, startPoint y: 189, endPoint x: 473, endPoint y: 190, distance: 13.9
click at [475, 190] on div "$0.00 $0.00" at bounding box center [482, 190] width 15 height 8
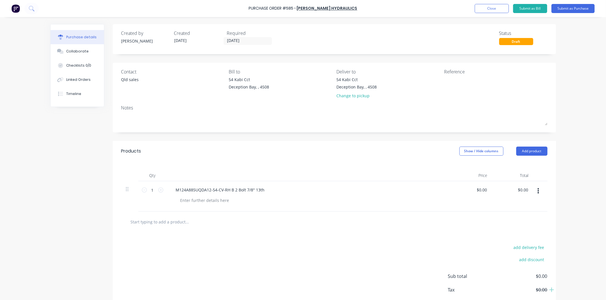
click at [467, 195] on div "$0.00 $0.00" at bounding box center [471, 196] width 41 height 30
click at [484, 190] on input "0.00" at bounding box center [481, 190] width 13 height 8
drag, startPoint x: 486, startPoint y: 189, endPoint x: 478, endPoint y: 189, distance: 8.5
click at [476, 189] on div "$0.00 $0.00" at bounding box center [482, 190] width 15 height 8
drag, startPoint x: 484, startPoint y: 189, endPoint x: 469, endPoint y: 189, distance: 15.1
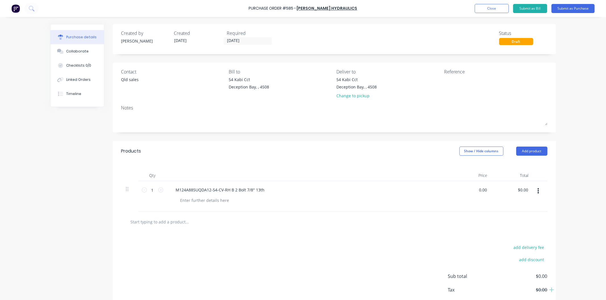
click at [470, 189] on div "0.00 0.00" at bounding box center [471, 196] width 41 height 30
type input "$874.00"
click at [451, 191] on div "$874.00 874" at bounding box center [471, 196] width 41 height 30
click at [568, 7] on button "Submit as Purchase" at bounding box center [572, 8] width 43 height 9
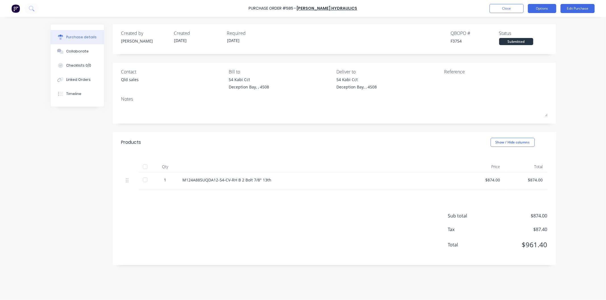
click at [547, 8] on button "Options" at bounding box center [542, 8] width 28 height 9
click at [524, 21] on div "Print / Email" at bounding box center [529, 23] width 44 height 8
click at [518, 35] on div "With pricing" at bounding box center [529, 34] width 44 height 8
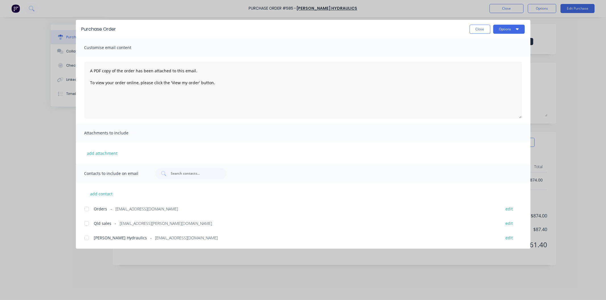
click at [87, 223] on div at bounding box center [86, 223] width 11 height 11
click at [502, 29] on button "Options" at bounding box center [509, 29] width 32 height 9
click at [482, 65] on div "Email" at bounding box center [498, 66] width 44 height 8
click at [478, 28] on button "Close" at bounding box center [479, 29] width 21 height 9
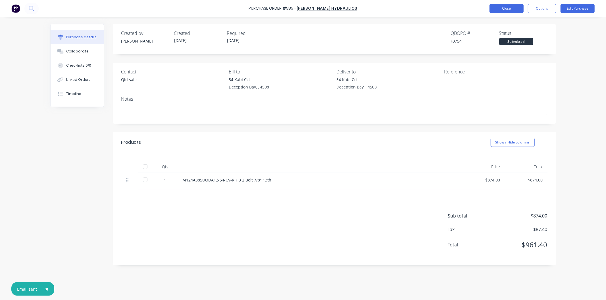
click at [516, 5] on button "Close" at bounding box center [506, 8] width 34 height 9
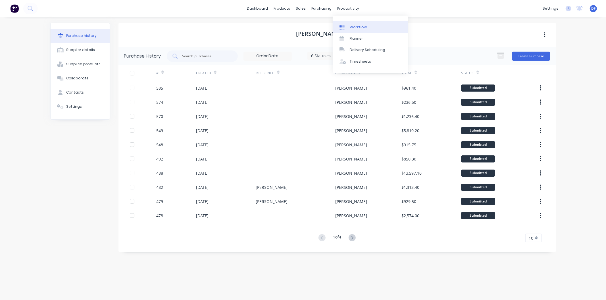
click at [353, 26] on div "Workflow" at bounding box center [358, 27] width 17 height 5
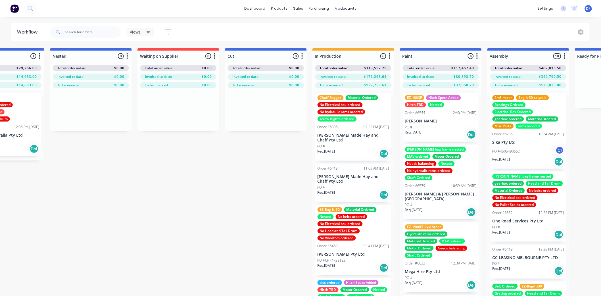
scroll to position [0, 150]
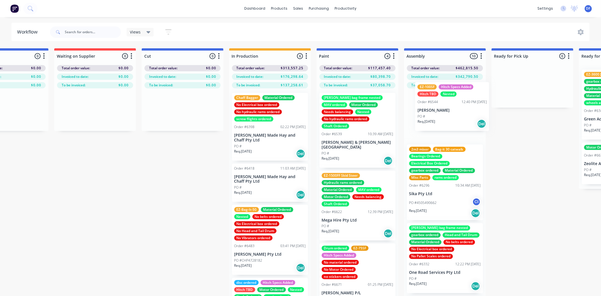
drag, startPoint x: 444, startPoint y: 114, endPoint x: 429, endPoint y: 106, distance: 16.1
click at [429, 106] on div "Submitted 14 Status colour #273444 hex #273444 Save Cancel Summaries Total orde…" at bounding box center [331, 182] width 1112 height 268
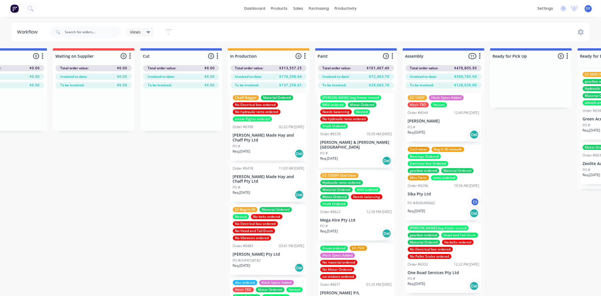
click at [438, 106] on div "Nested" at bounding box center [439, 104] width 16 height 5
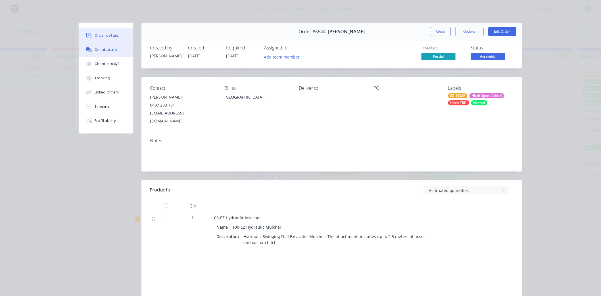
click at [106, 48] on div "Collaborate" at bounding box center [106, 49] width 22 height 5
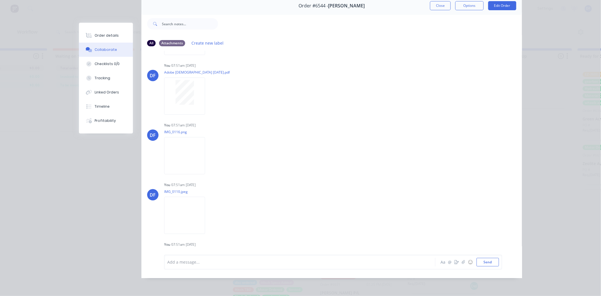
scroll to position [205, 0]
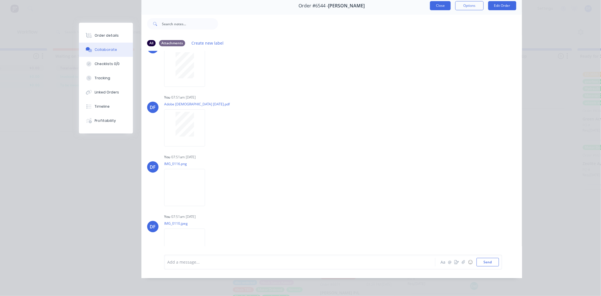
click at [439, 1] on button "Close" at bounding box center [440, 5] width 21 height 9
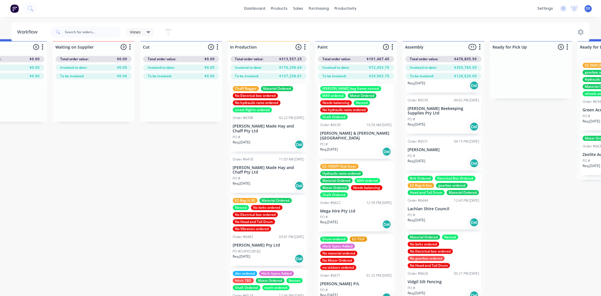
scroll to position [25, 222]
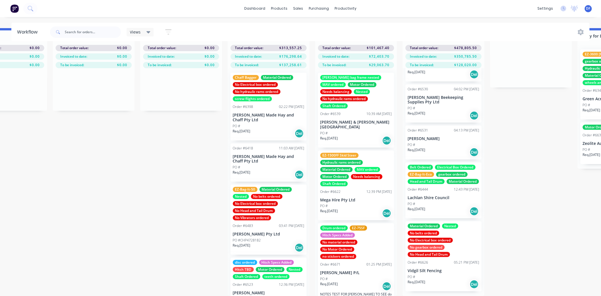
click at [342, 240] on div "No material ordered" at bounding box center [338, 242] width 37 height 5
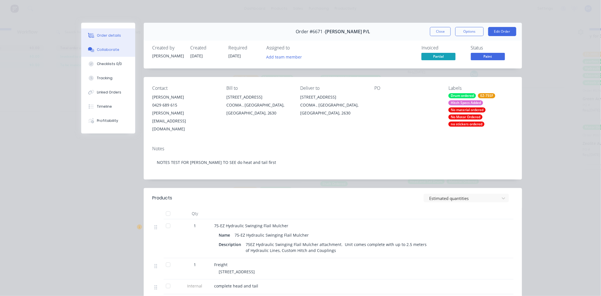
click at [99, 47] on div "Collaborate" at bounding box center [108, 49] width 22 height 5
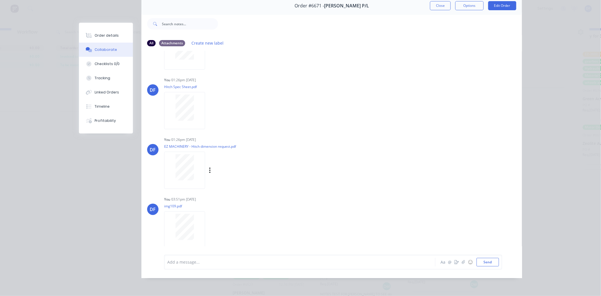
scroll to position [30, 0]
